Goal: Information Seeking & Learning: Understand process/instructions

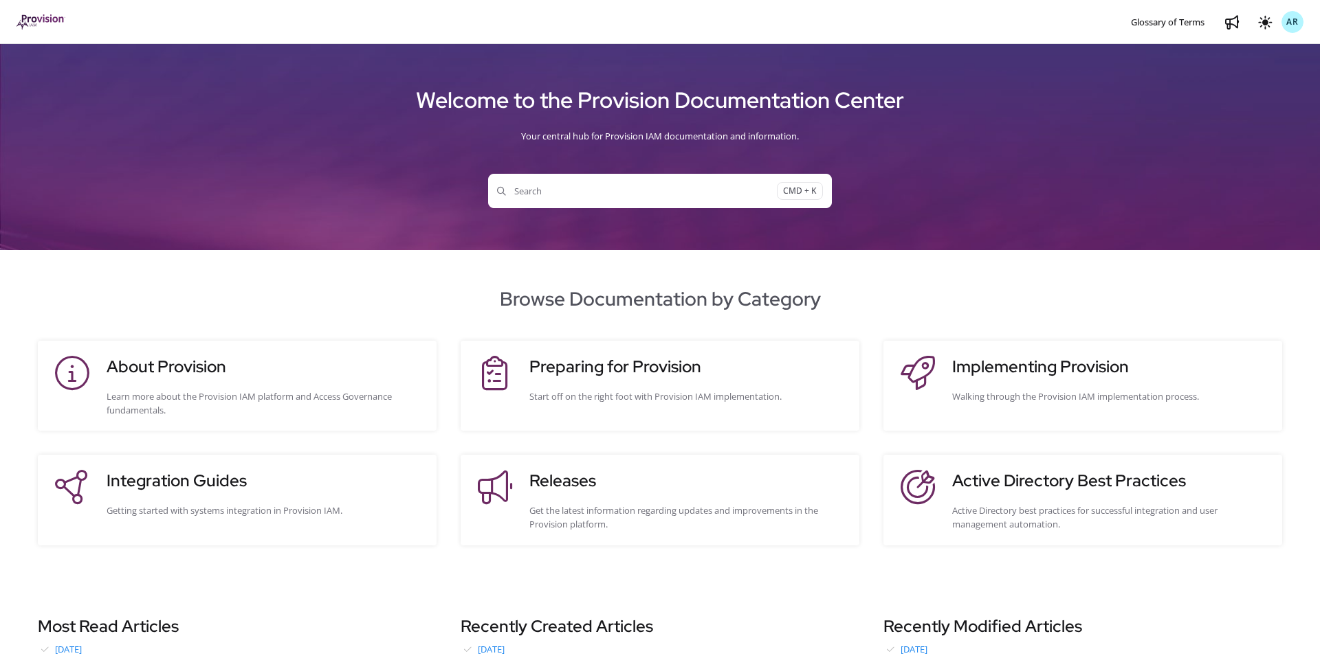
click at [553, 186] on span "Search" at bounding box center [637, 191] width 280 height 14
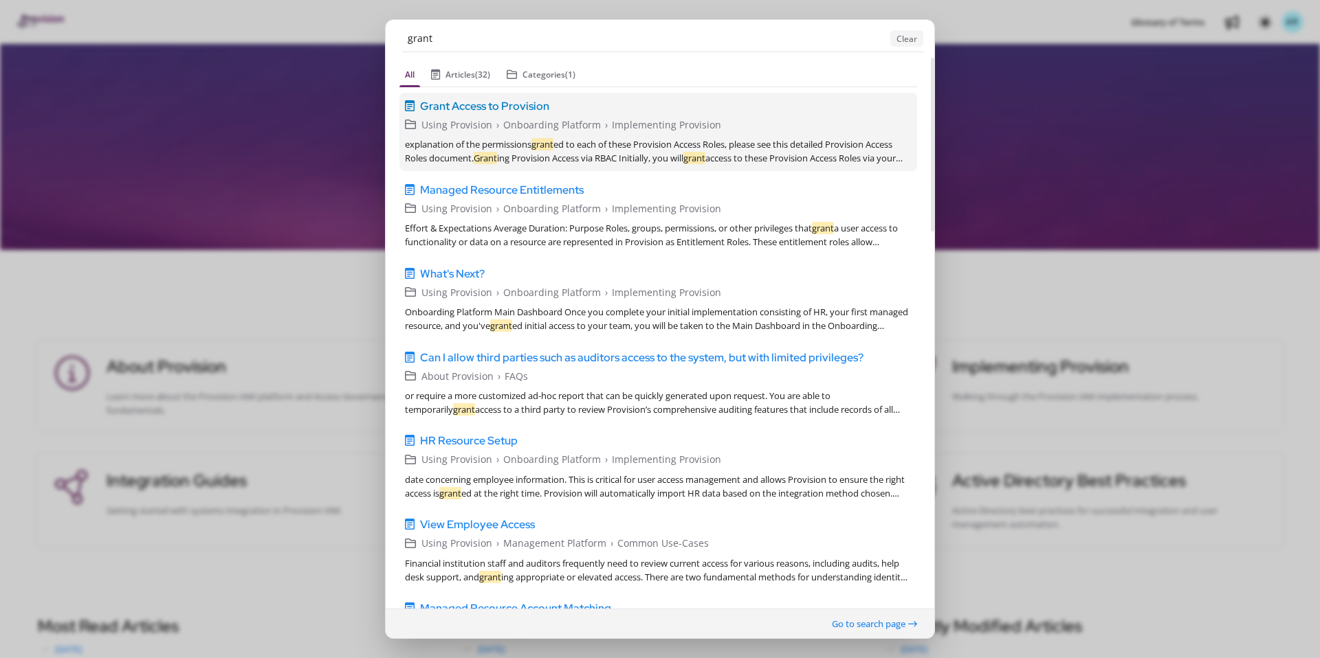
type input "grant"
click at [511, 109] on span "Grant Access to Provision" at bounding box center [484, 106] width 129 height 16
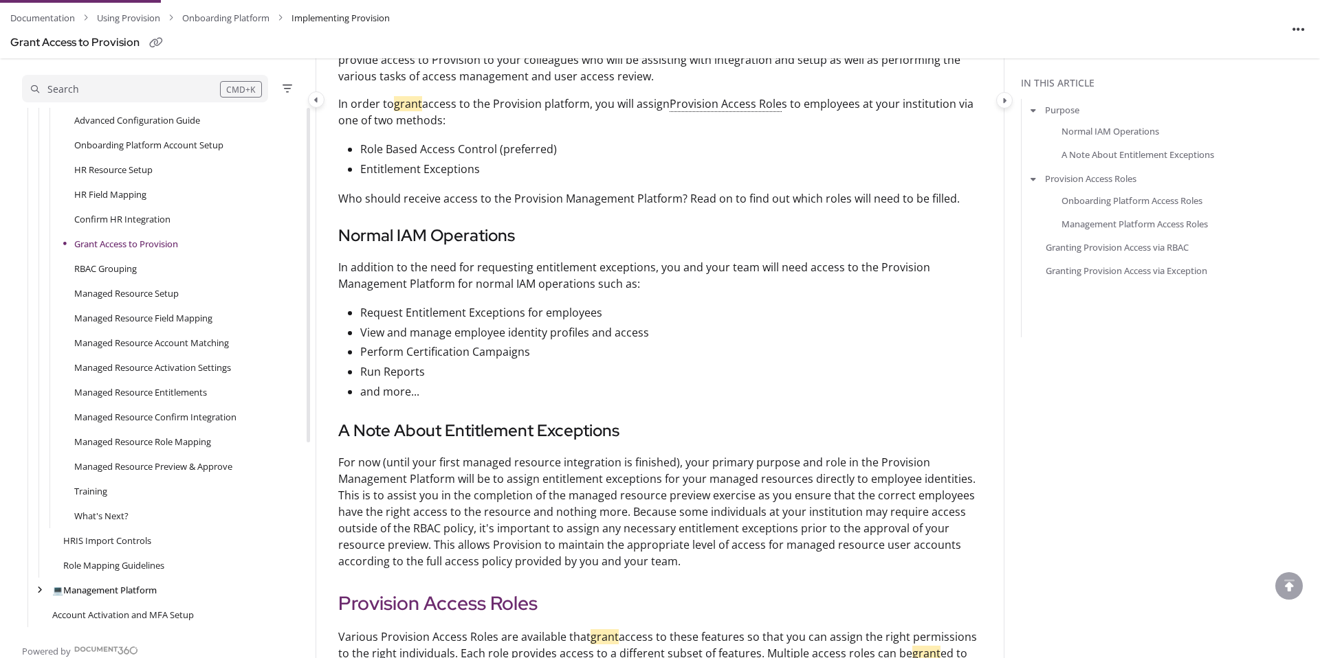
scroll to position [356, 0]
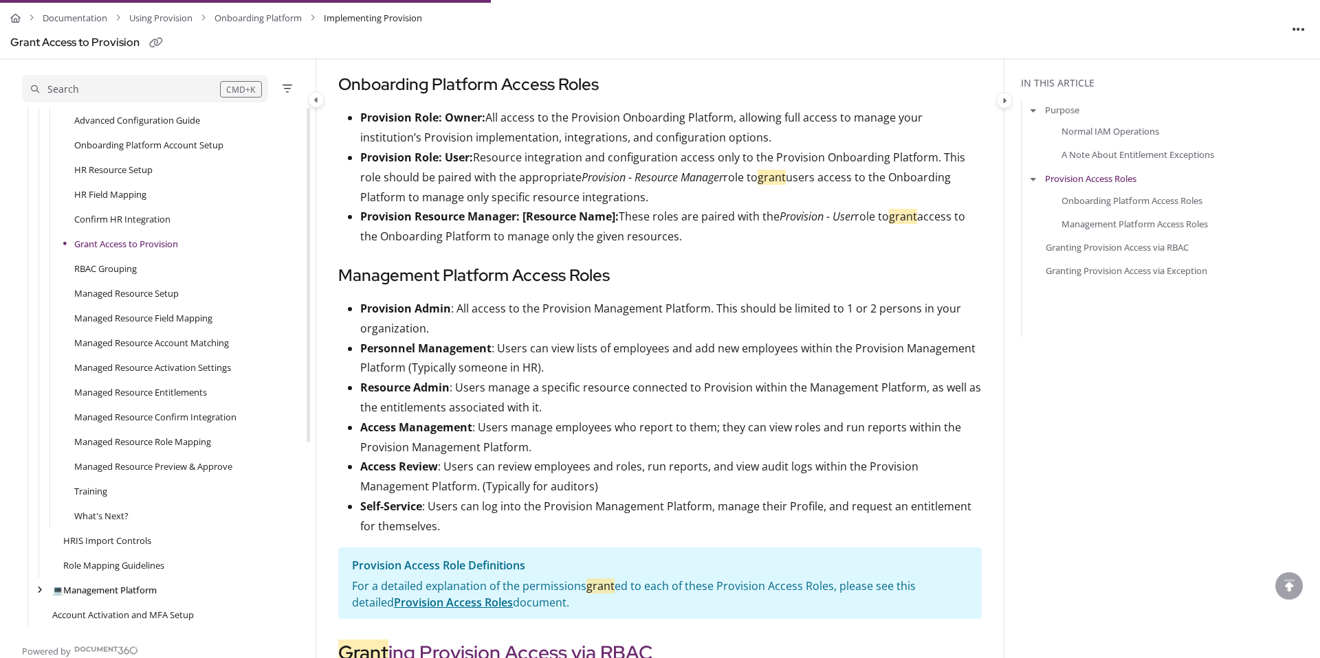
scroll to position [1078, 0]
drag, startPoint x: 603, startPoint y: 215, endPoint x: 610, endPoint y: 219, distance: 8.0
click at [610, 208] on p "Provision Role: User: Resource integration and configuration access only to the…" at bounding box center [670, 177] width 621 height 59
click at [617, 208] on p "Provision Role: User: Resource integration and configuration access only to the…" at bounding box center [670, 177] width 621 height 59
drag, startPoint x: 362, startPoint y: 236, endPoint x: 620, endPoint y: 238, distance: 257.7
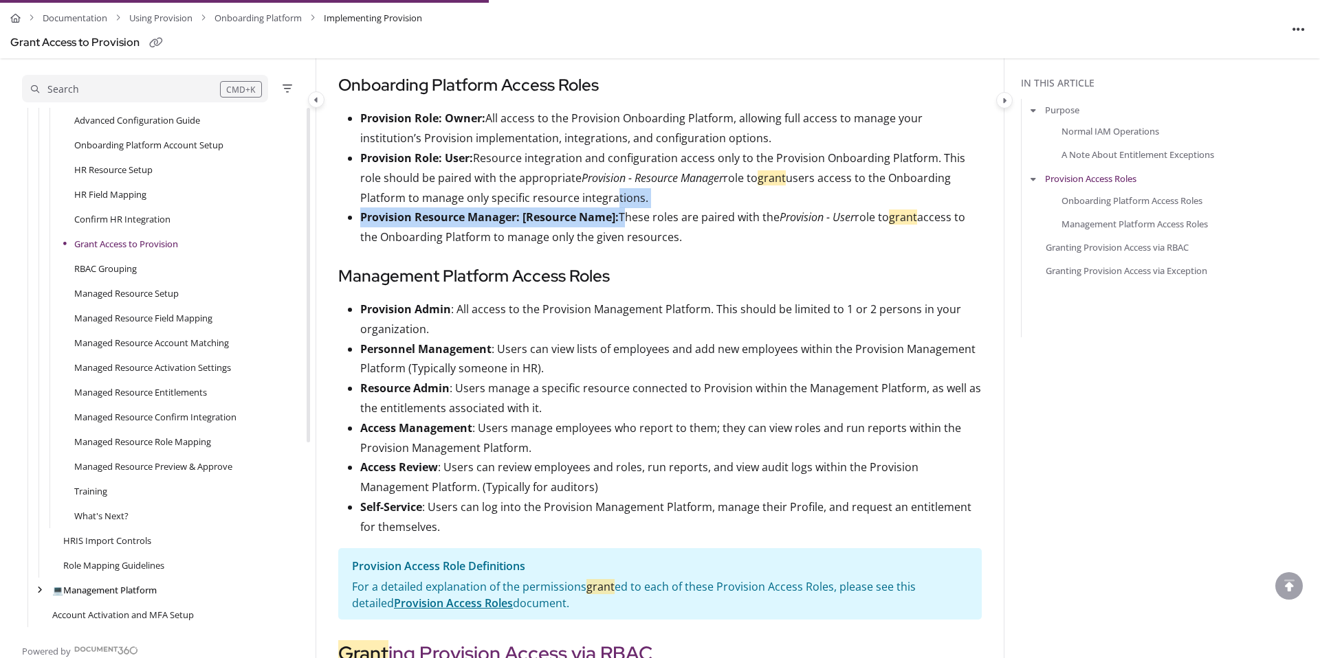
click at [620, 238] on p "Provision Resource Manager: [Resource Name]: These roles are paired with the Pr…" at bounding box center [670, 228] width 621 height 40
click at [394, 225] on strong "Provision Resource Manager: [Resource Name]:" at bounding box center [489, 217] width 258 height 15
click at [367, 225] on strong "Provision Resource Manager: [Resource Name]:" at bounding box center [489, 217] width 258 height 15
click at [621, 237] on p "Provision Resource Manager: [Resource Name]: These roles are paired with the Pr…" at bounding box center [670, 228] width 621 height 40
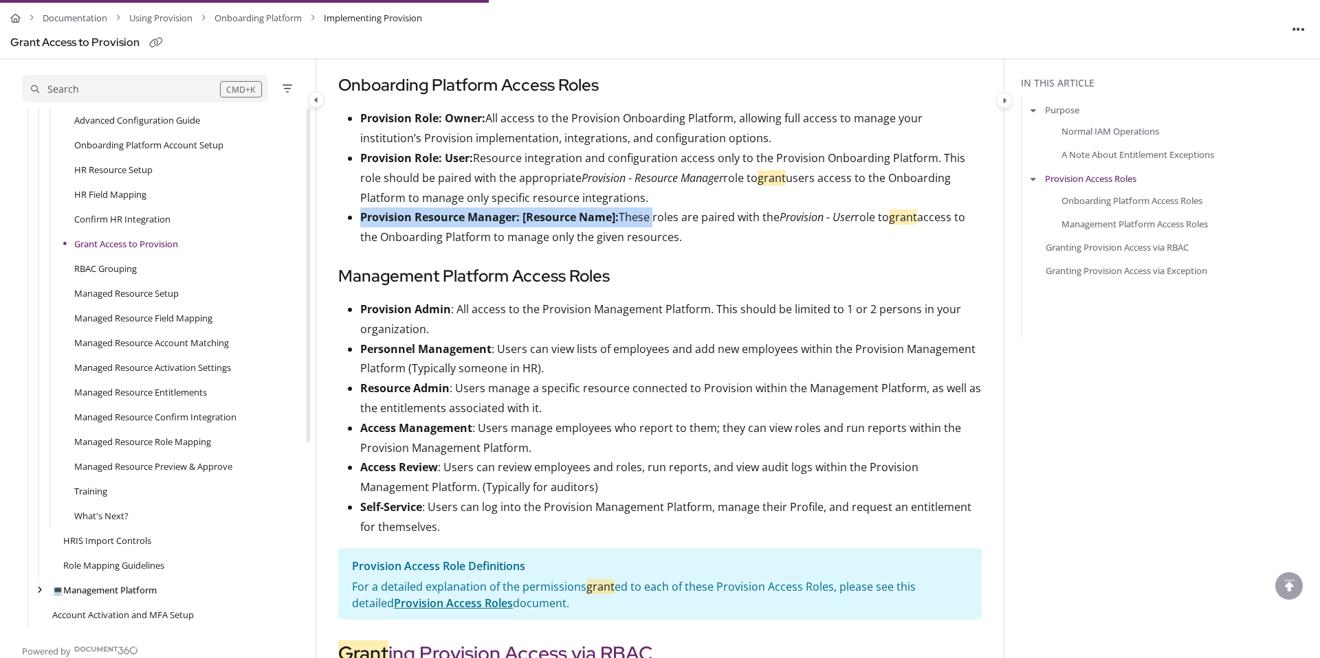
click at [374, 225] on strong "Provision Resource Manager: [Resource Name]:" at bounding box center [489, 217] width 258 height 15
drag, startPoint x: 359, startPoint y: 238, endPoint x: 684, endPoint y: 260, distance: 325.2
click at [684, 247] on p "Provision Resource Manager: [Resource Name]: These roles are paired with the Pr…" at bounding box center [670, 228] width 621 height 40
click at [689, 247] on p "Provision Resource Manager: [Resource Name]: These roles are paired with the Pr…" at bounding box center [670, 228] width 621 height 40
click at [391, 396] on strong "Resource Admin" at bounding box center [404, 388] width 89 height 15
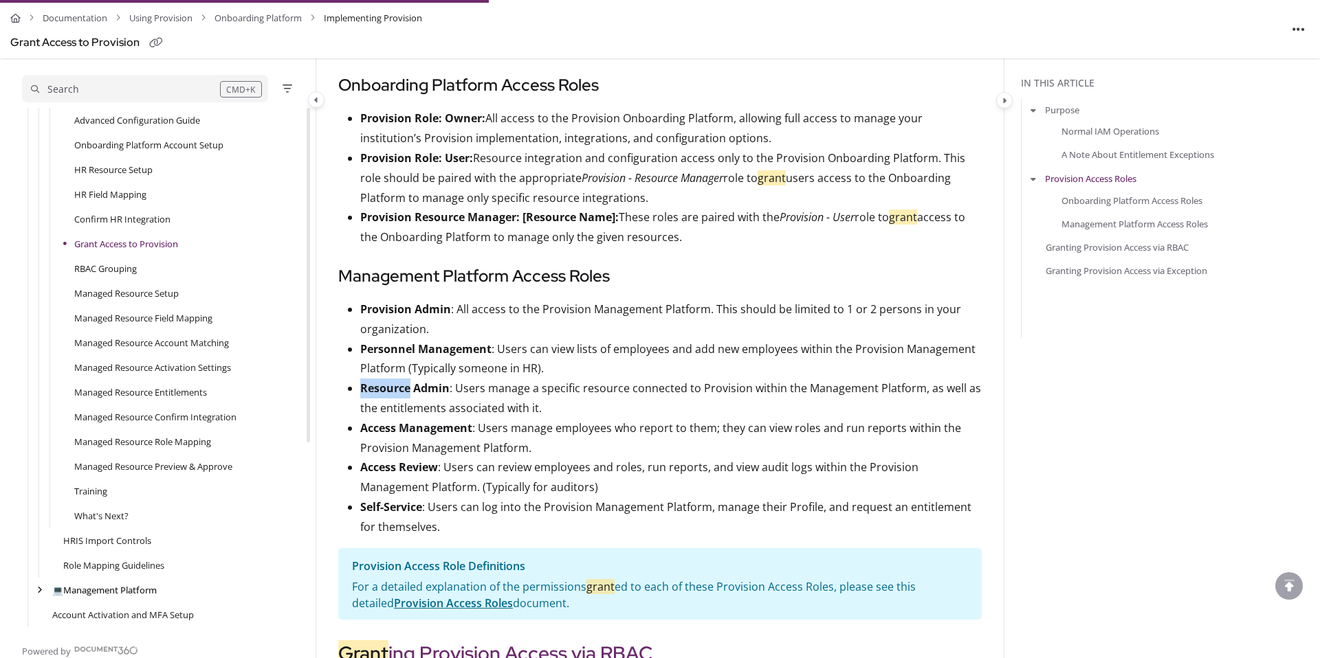
click at [391, 396] on strong "Resource Admin" at bounding box center [404, 388] width 89 height 15
click at [431, 396] on strong "Resource Admin" at bounding box center [404, 388] width 89 height 15
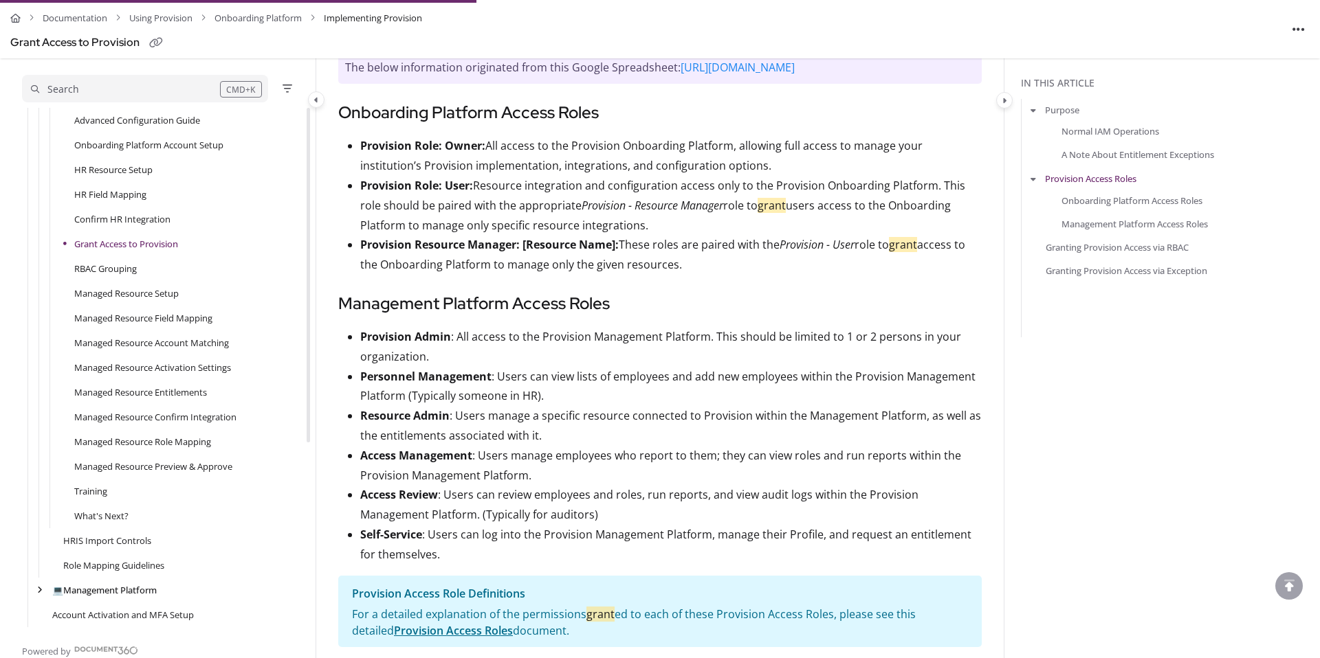
click at [590, 85] on section "Private notes The below information originated from this Google Spreadsheet: [U…" at bounding box center [659, 54] width 643 height 60
click at [680, 75] on link "[URL][DOMAIN_NAME]" at bounding box center [737, 67] width 114 height 15
